Goal: Find specific page/section: Find specific page/section

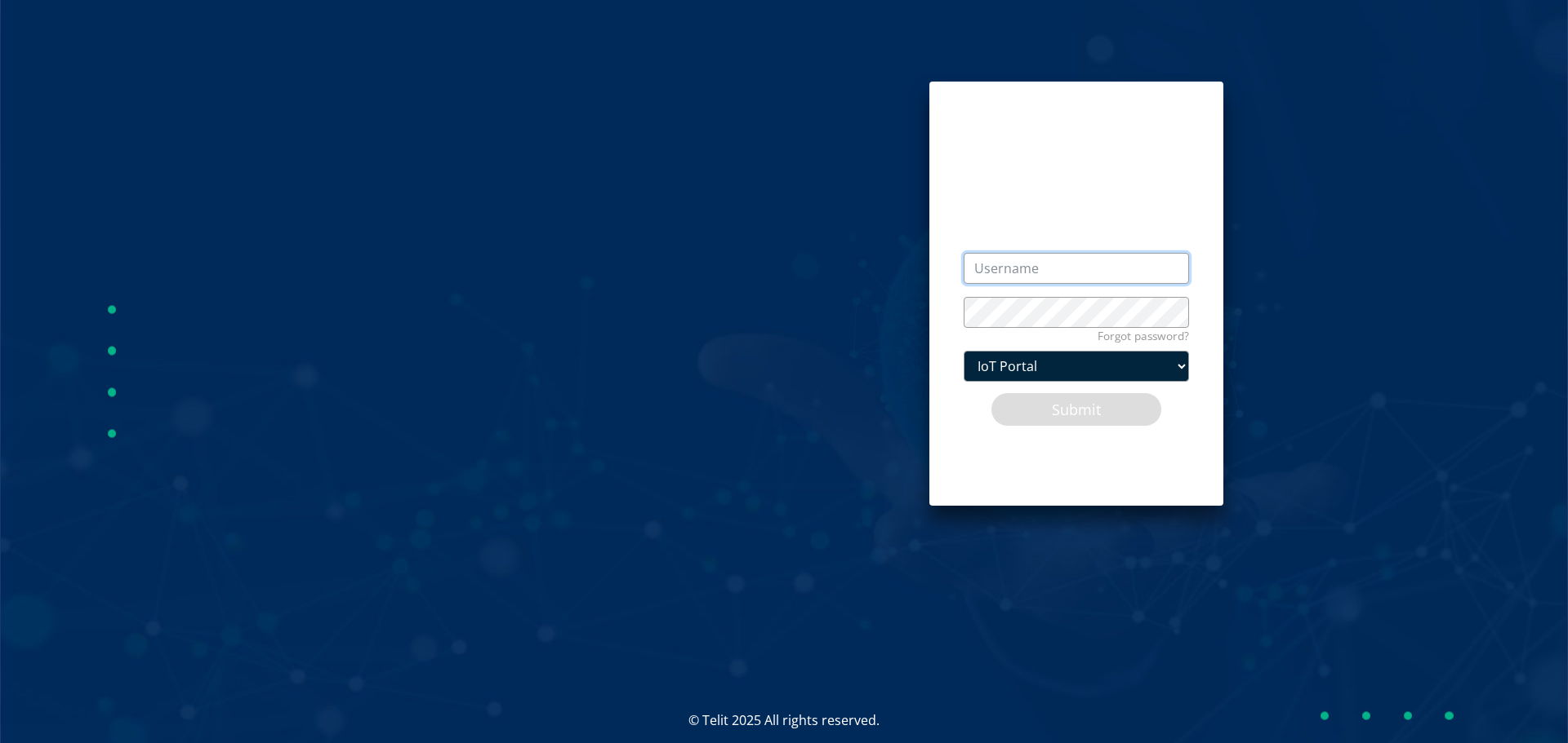
click at [1022, 266] on input "text" at bounding box center [1076, 268] width 225 height 31
paste input "[EMAIL_ADDRESS][PERSON_NAME][DOMAIN_NAME]"
type input "[EMAIL_ADDRESS][PERSON_NAME][DOMAIN_NAME]"
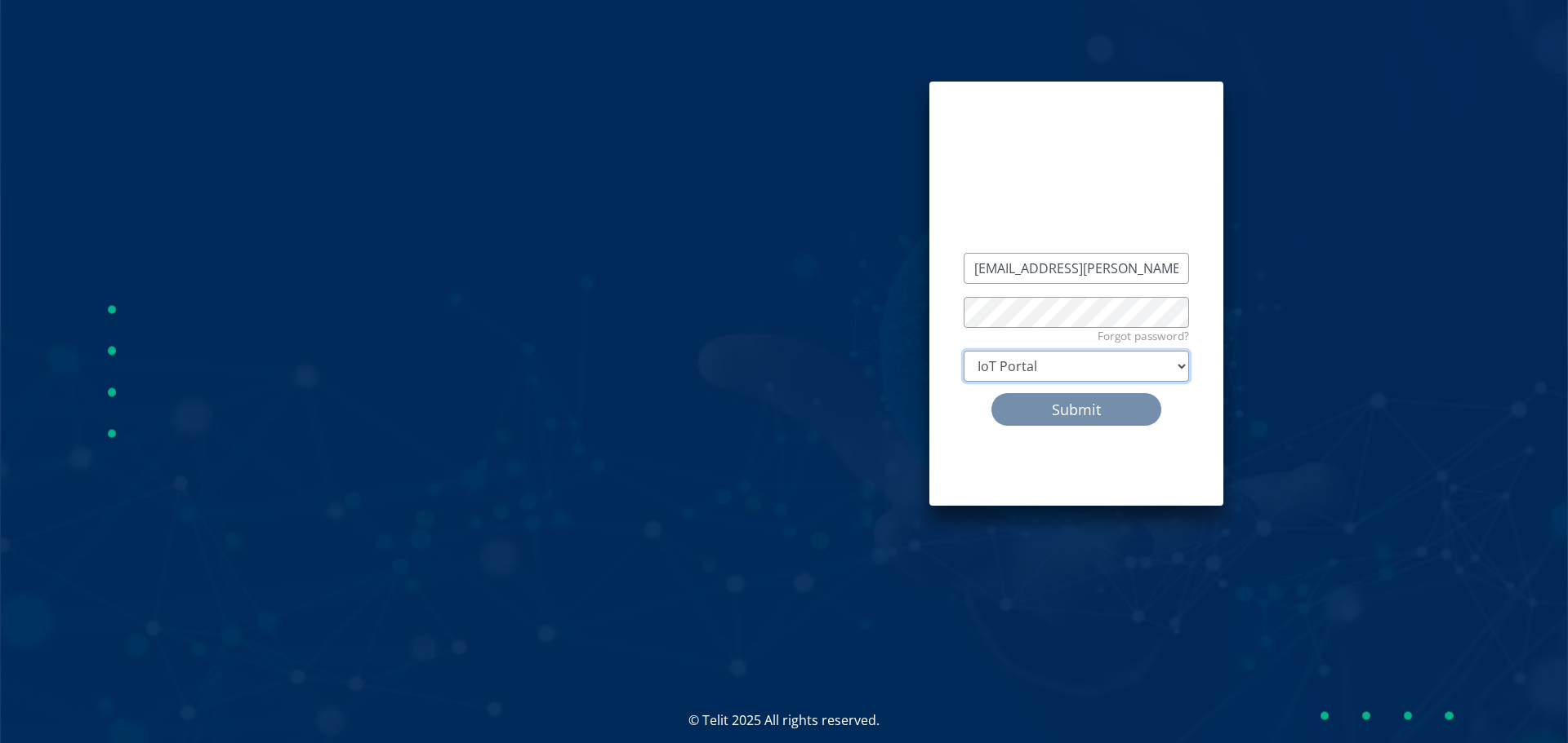
click at [1057, 374] on select "IoT Portal" at bounding box center [1076, 367] width 225 height 31
click at [964, 351] on select "IoT Portal" at bounding box center [1076, 367] width 225 height 31
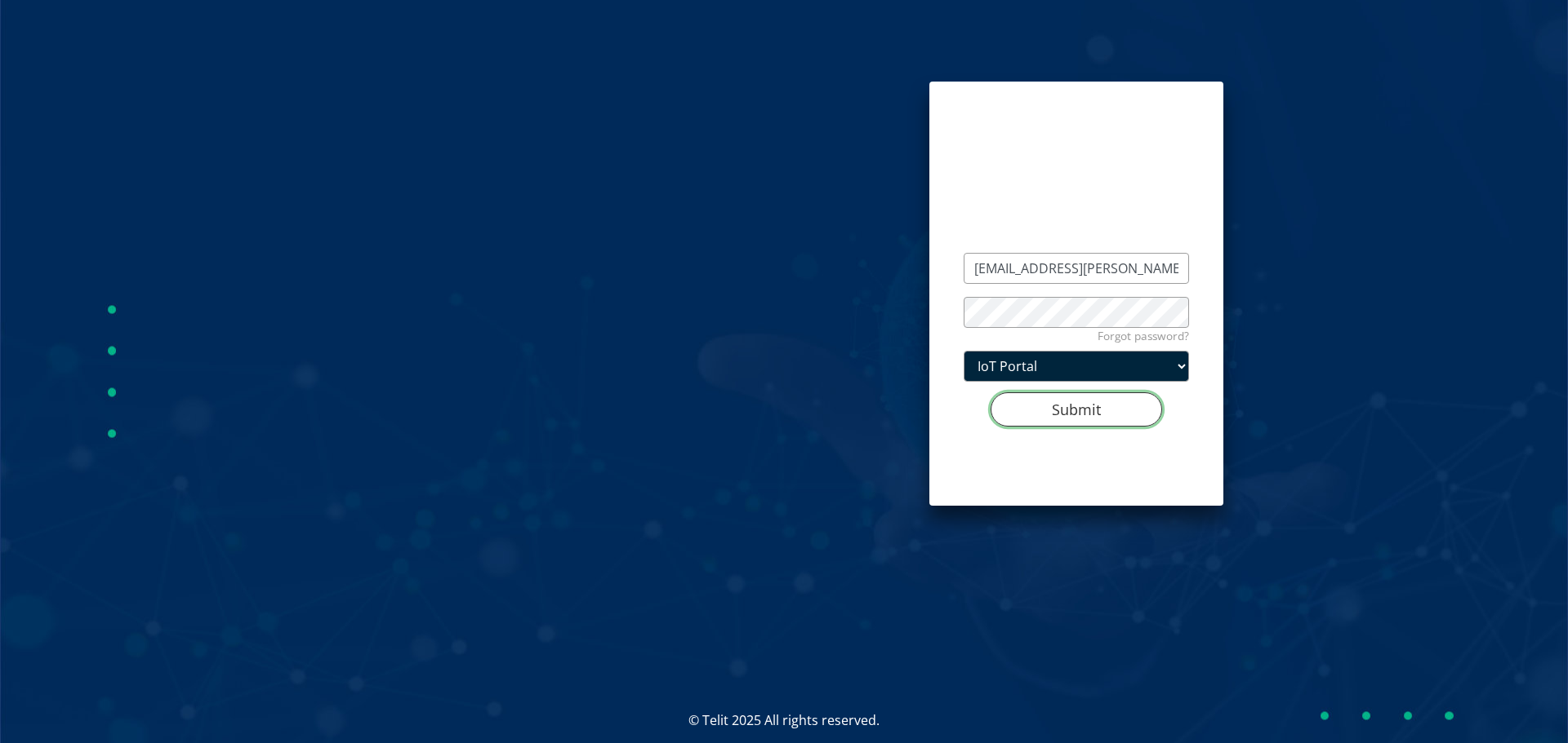
click at [1051, 404] on button "Submit" at bounding box center [1076, 410] width 171 height 34
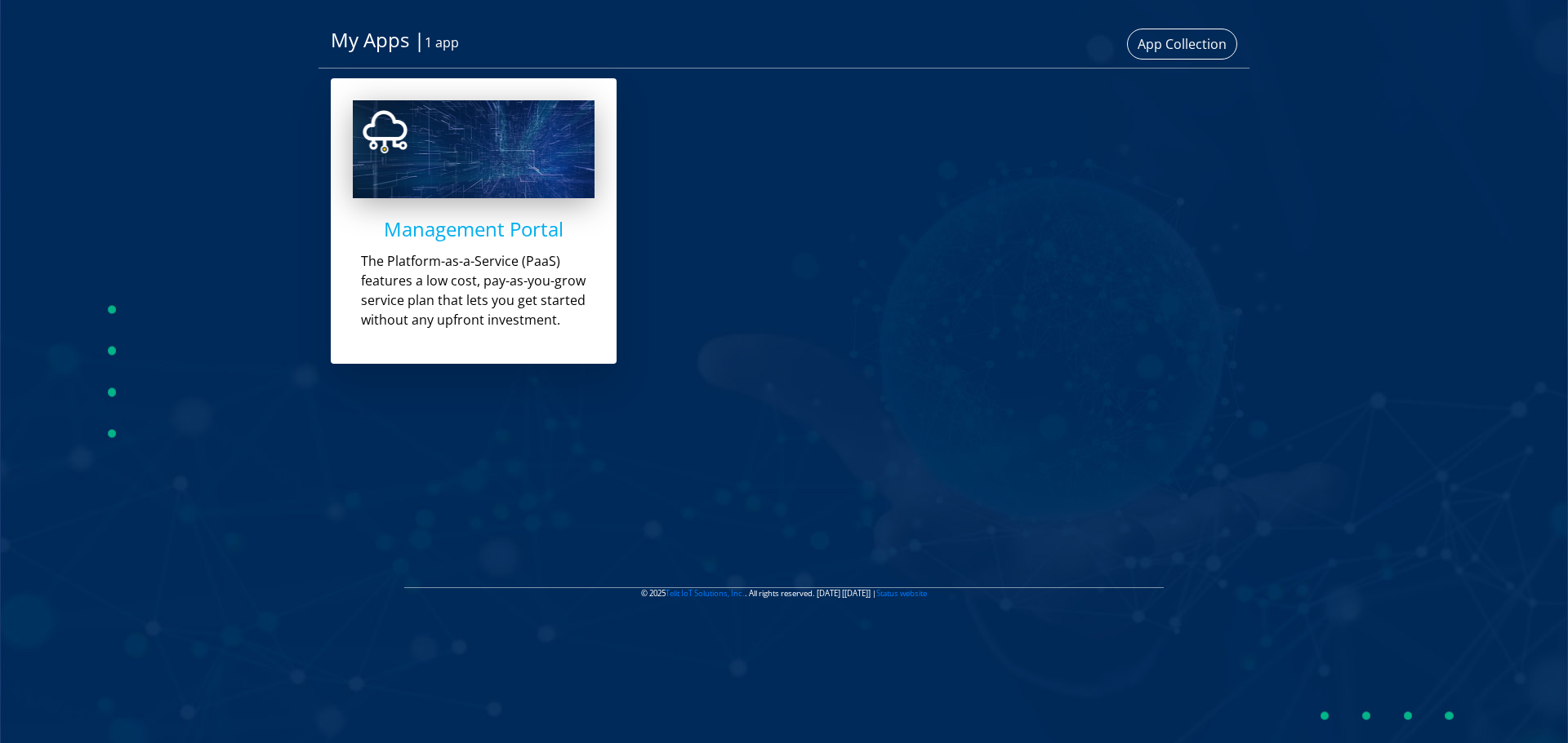
click at [480, 231] on h4 "Management Portal" at bounding box center [473, 229] width 242 height 24
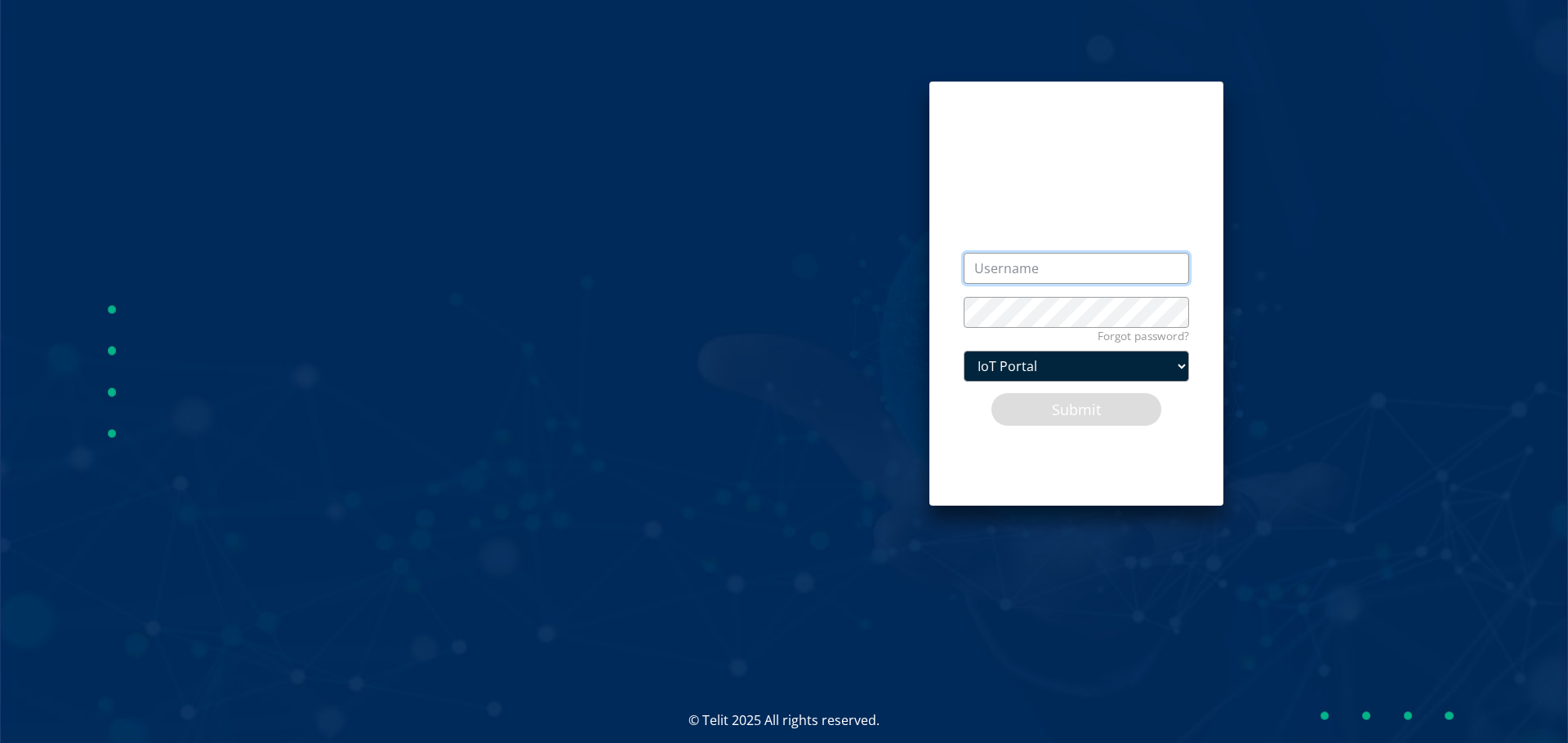
click at [1070, 272] on input "text" at bounding box center [1076, 268] width 225 height 31
paste input "[EMAIL_ADDRESS][PERSON_NAME][DOMAIN_NAME]"
type input "[EMAIL_ADDRESS][PERSON_NAME][DOMAIN_NAME]"
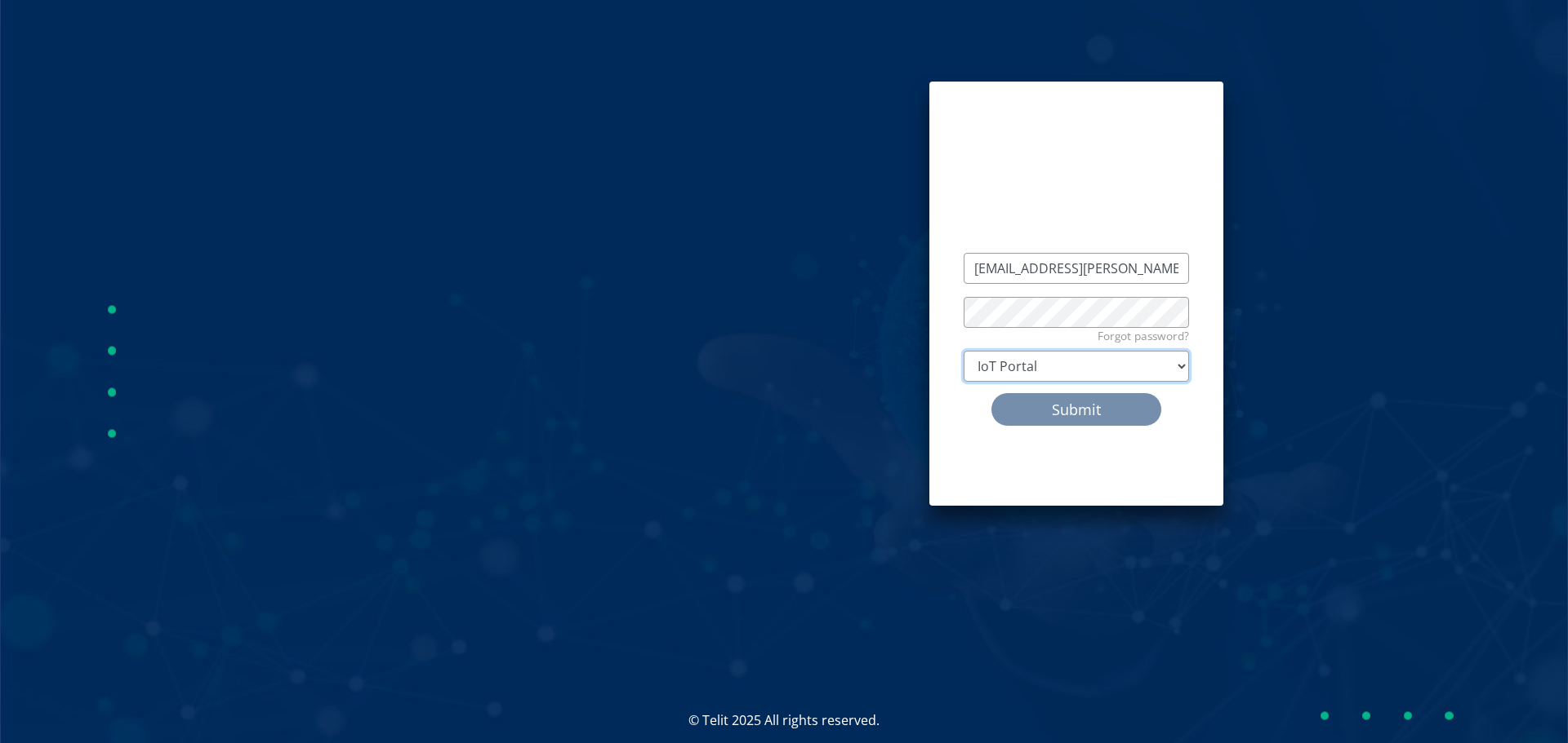
click at [1037, 374] on select "IoT Portal" at bounding box center [1076, 367] width 225 height 31
click at [964, 351] on select "IoT Portal" at bounding box center [1076, 367] width 225 height 31
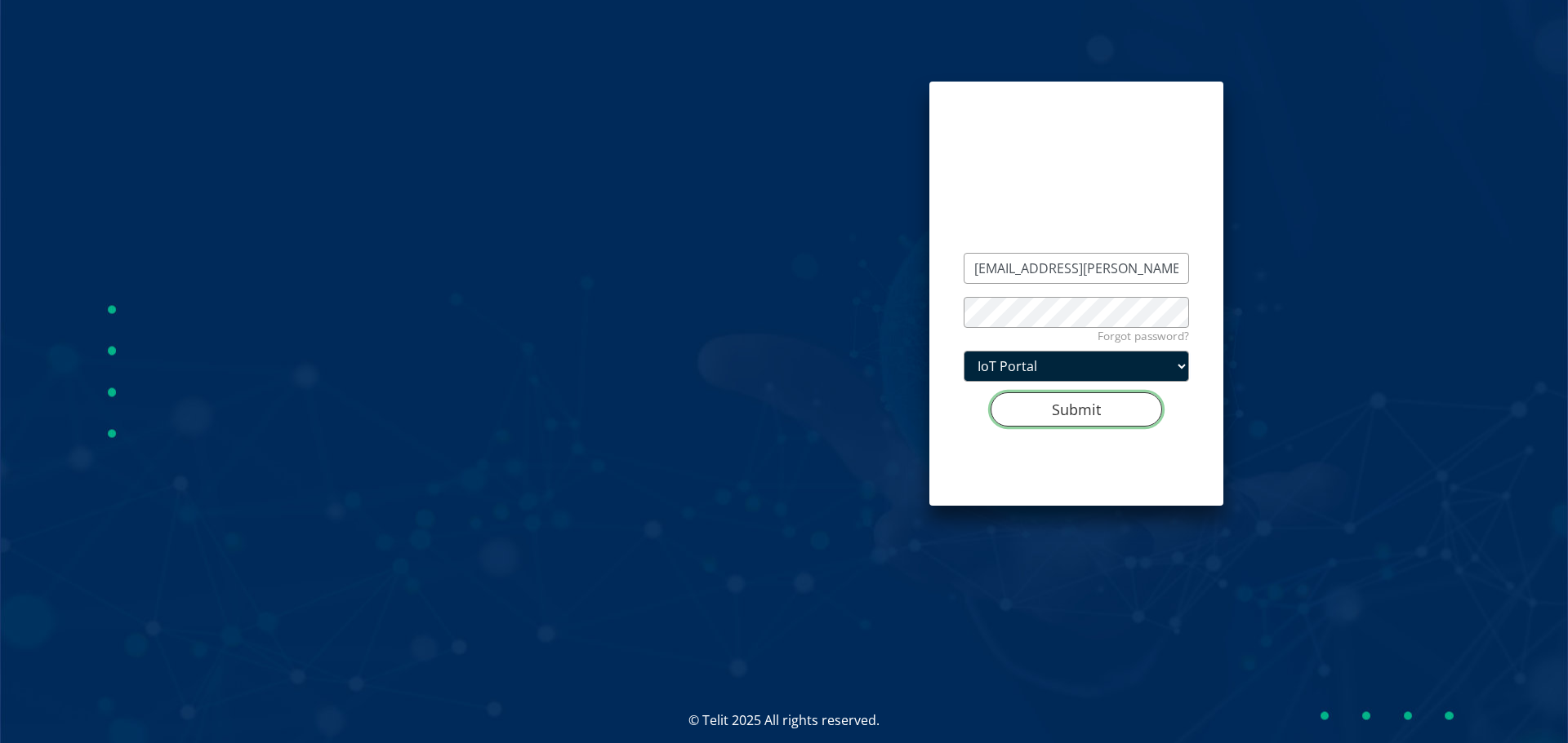
click at [1056, 402] on button "Submit" at bounding box center [1076, 410] width 171 height 34
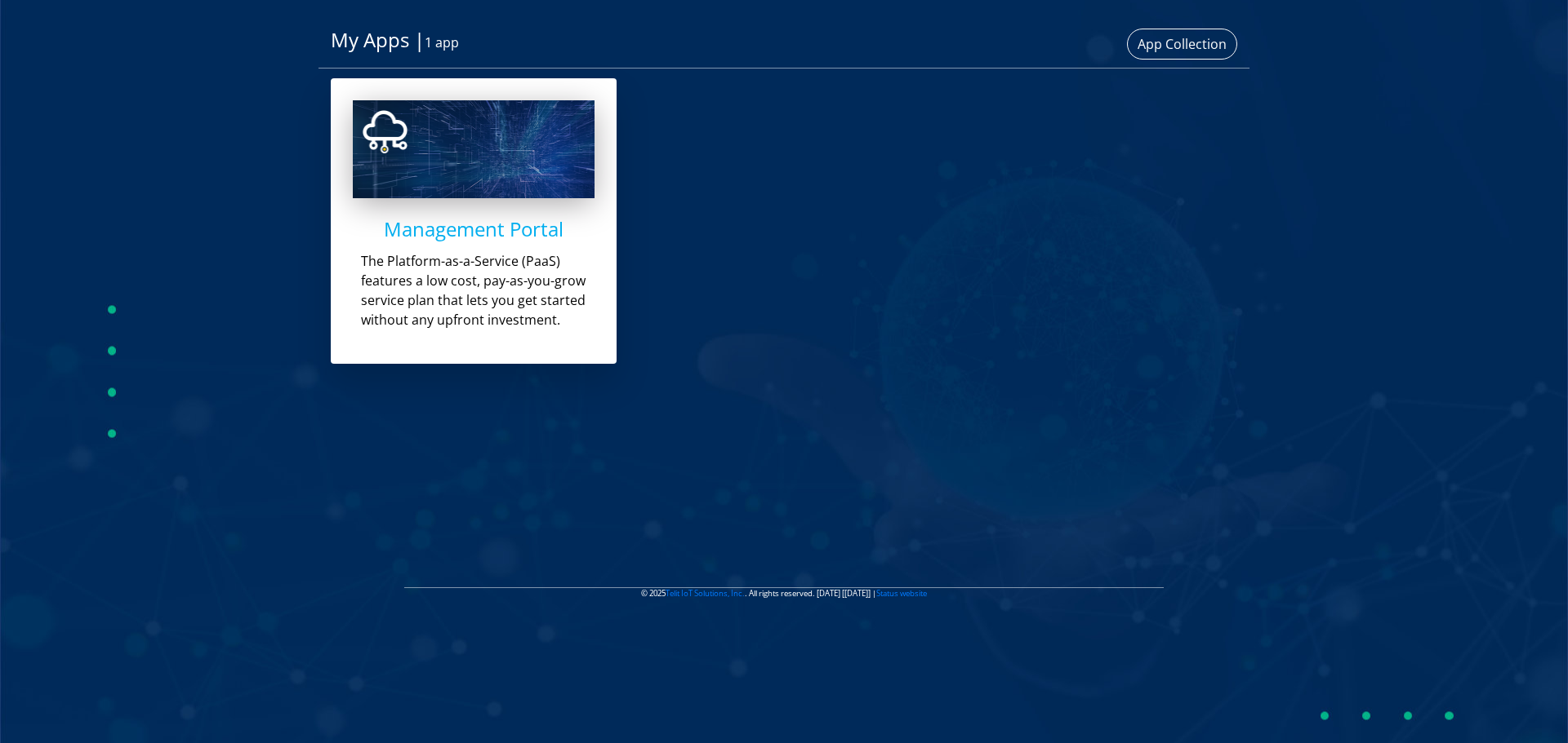
click at [419, 237] on h4 "Management Portal" at bounding box center [473, 229] width 242 height 24
